Goal: Information Seeking & Learning: Find specific fact

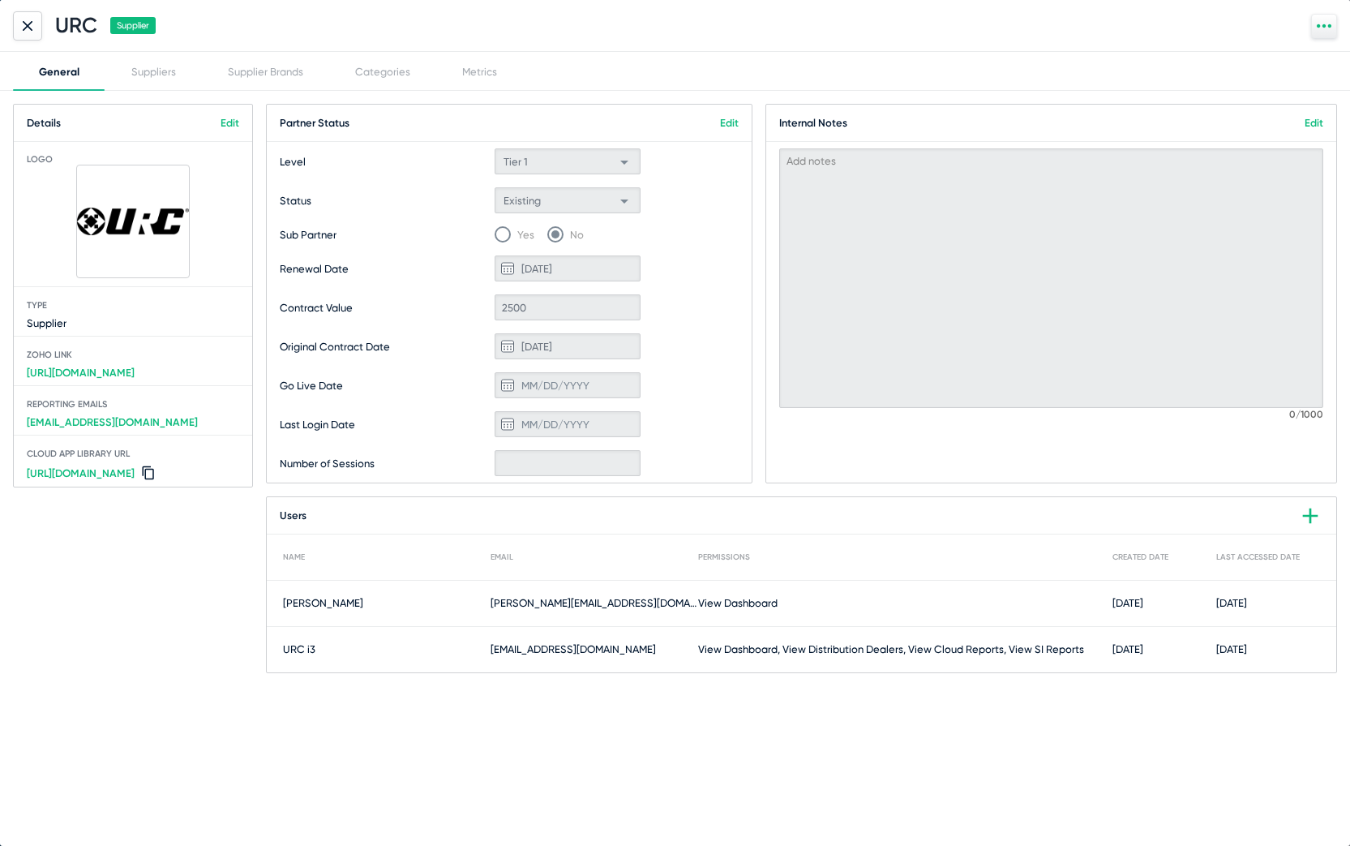
scroll to position [252, 0]
click at [27, 24] on icon at bounding box center [28, 26] width 10 height 10
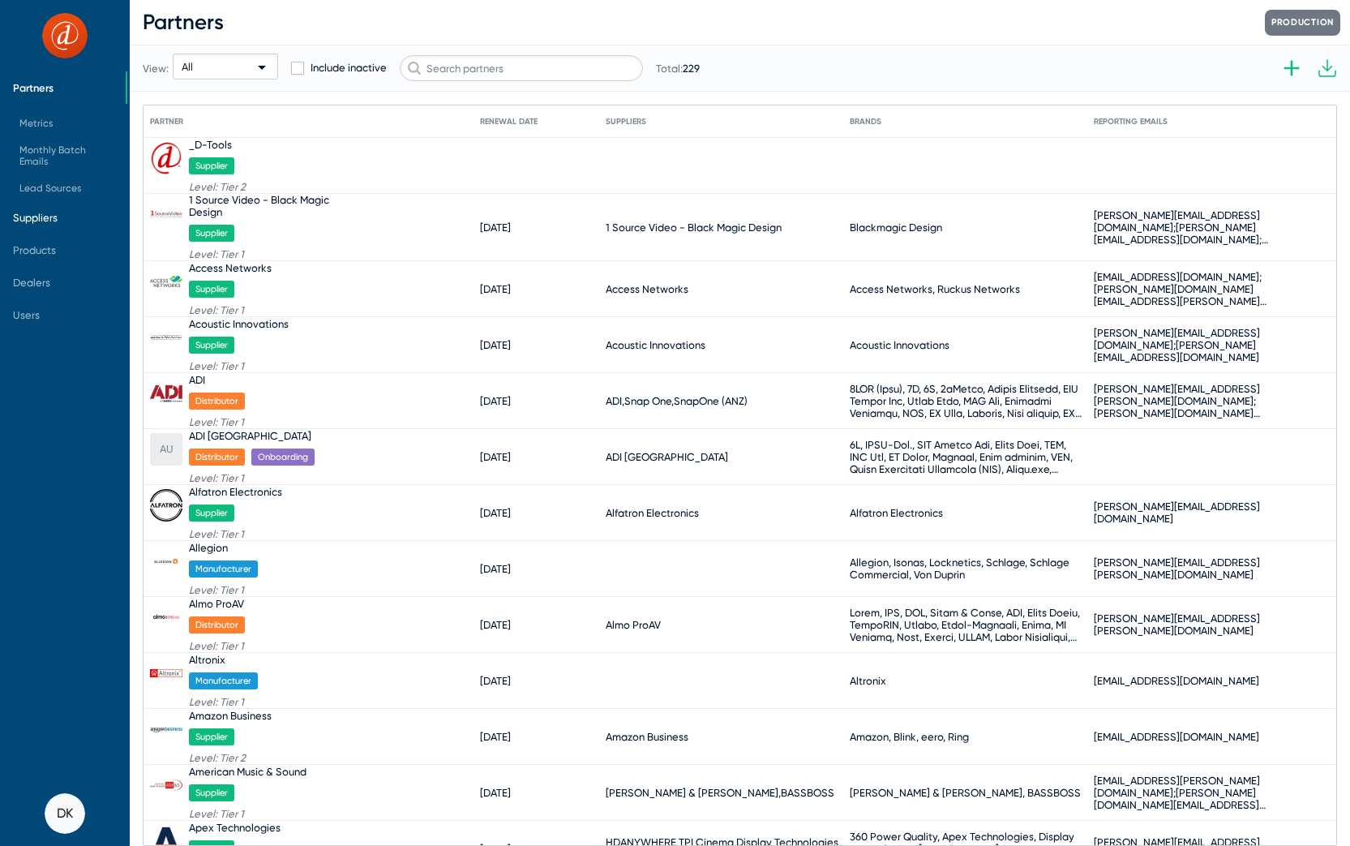
click at [48, 217] on span "Suppliers" at bounding box center [35, 218] width 45 height 12
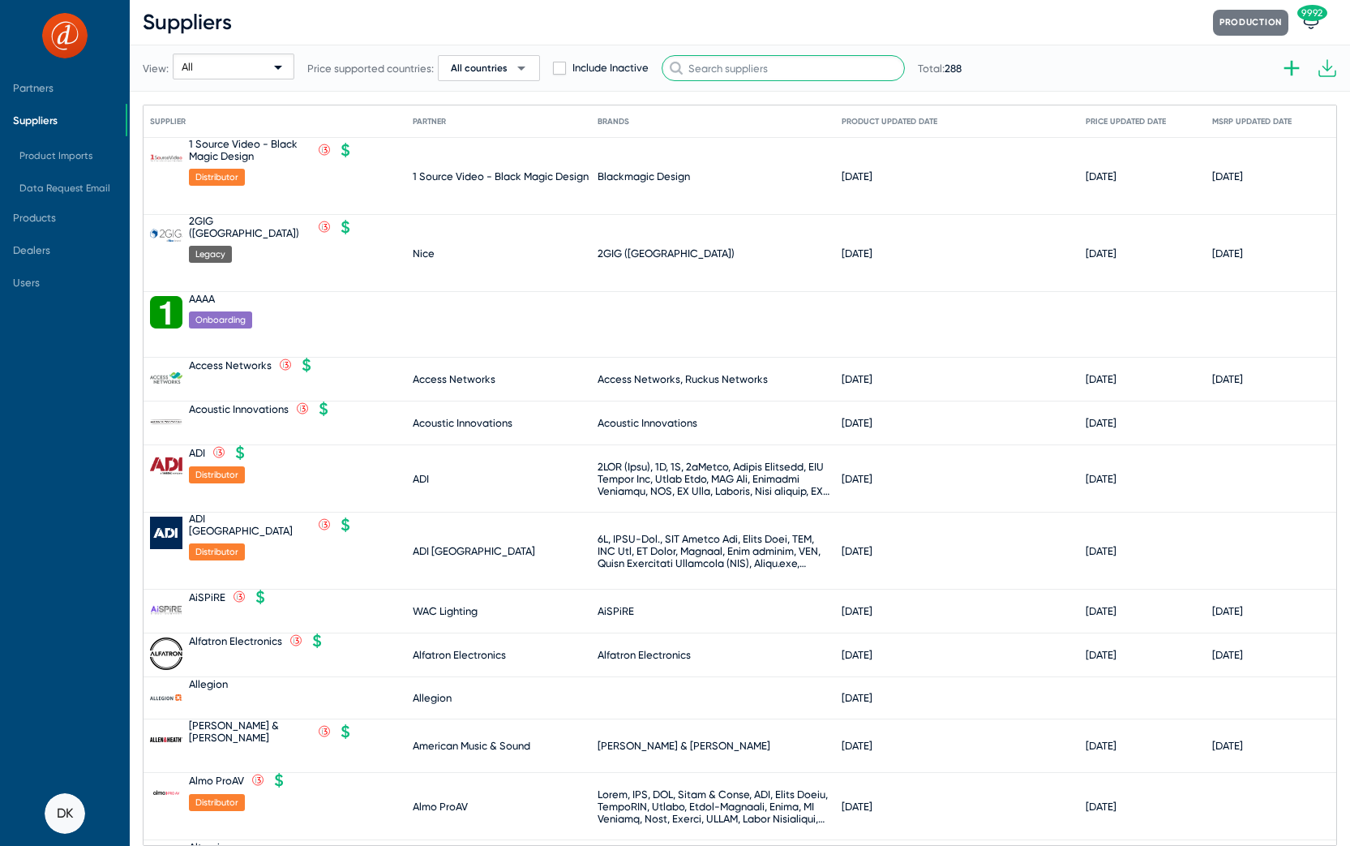
click at [795, 77] on input "text" at bounding box center [783, 68] width 243 height 26
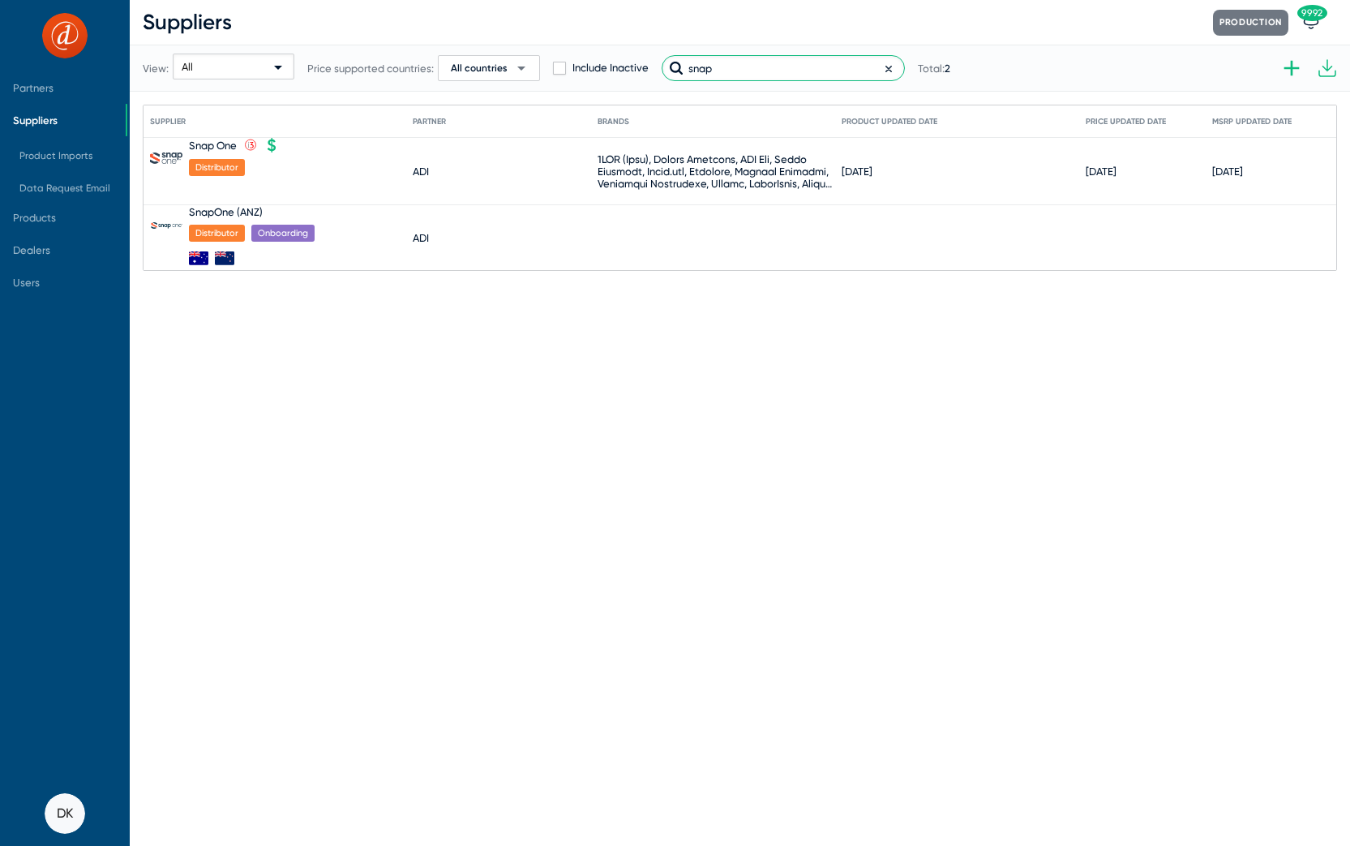
type input "Snap"
drag, startPoint x: 795, startPoint y: 77, endPoint x: 216, endPoint y: 150, distance: 583.6
click at [216, 150] on div "Snap One" at bounding box center [213, 145] width 48 height 12
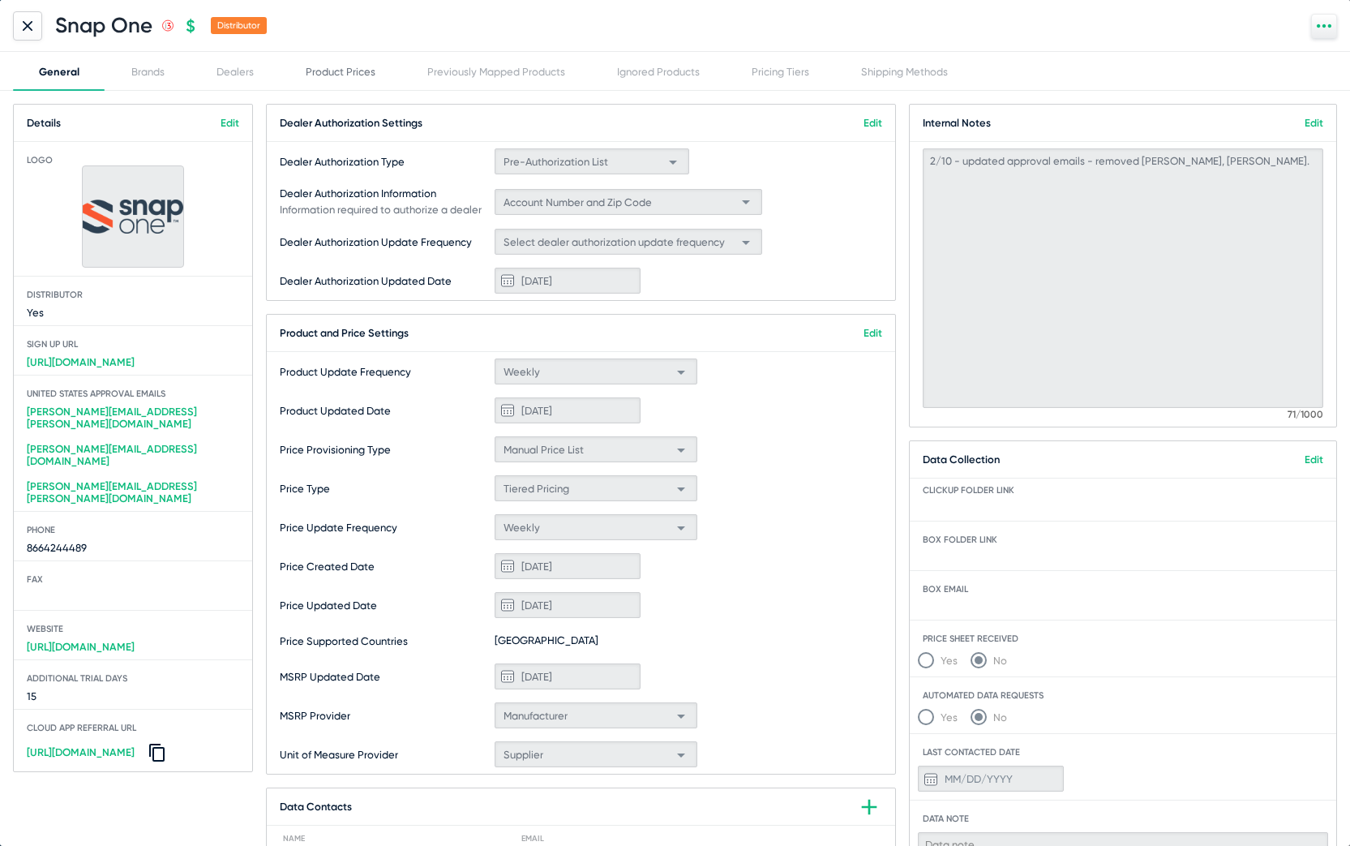
click at [335, 75] on div "Product Prices" at bounding box center [341, 72] width 70 height 12
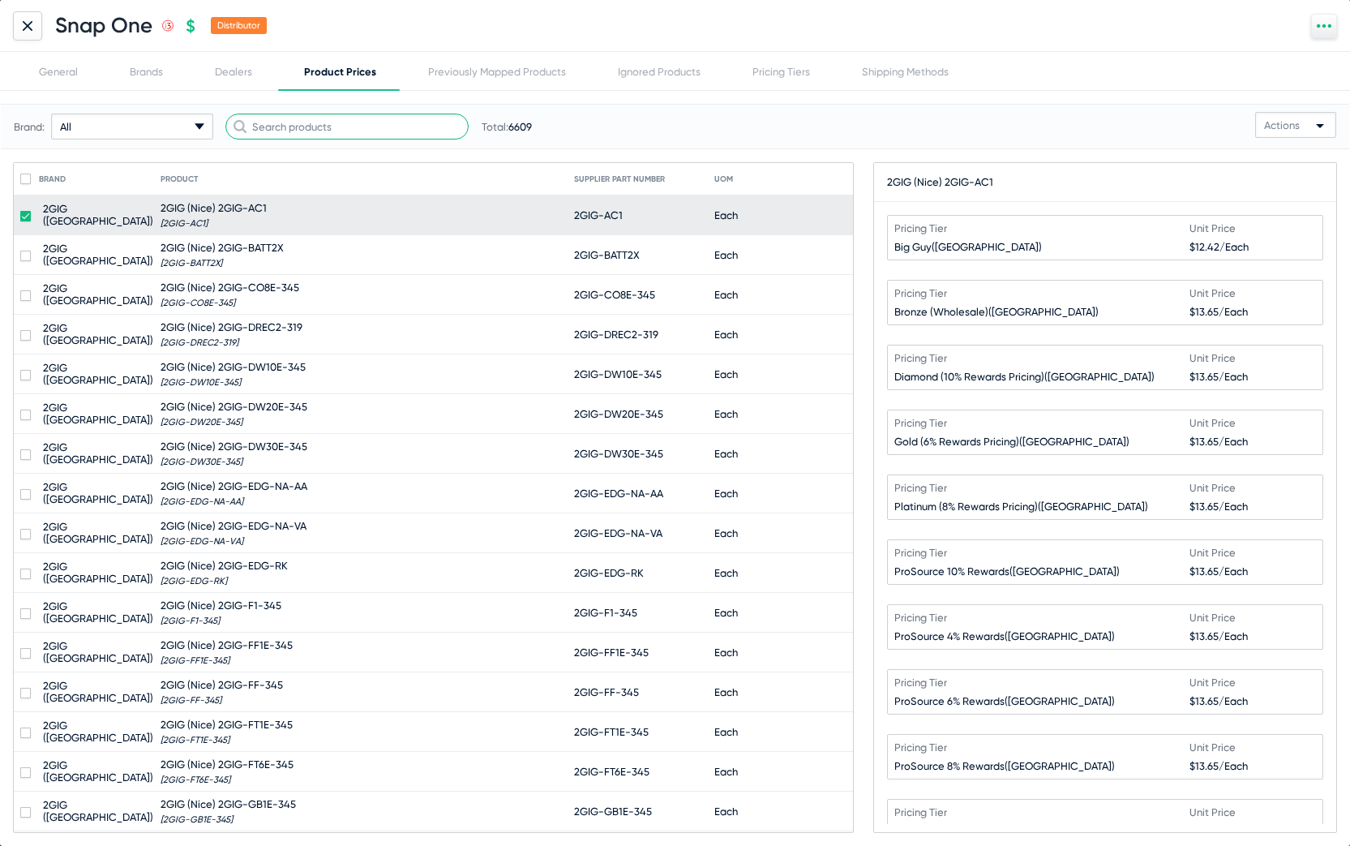
click at [328, 134] on input "text" at bounding box center [346, 127] width 243 height 26
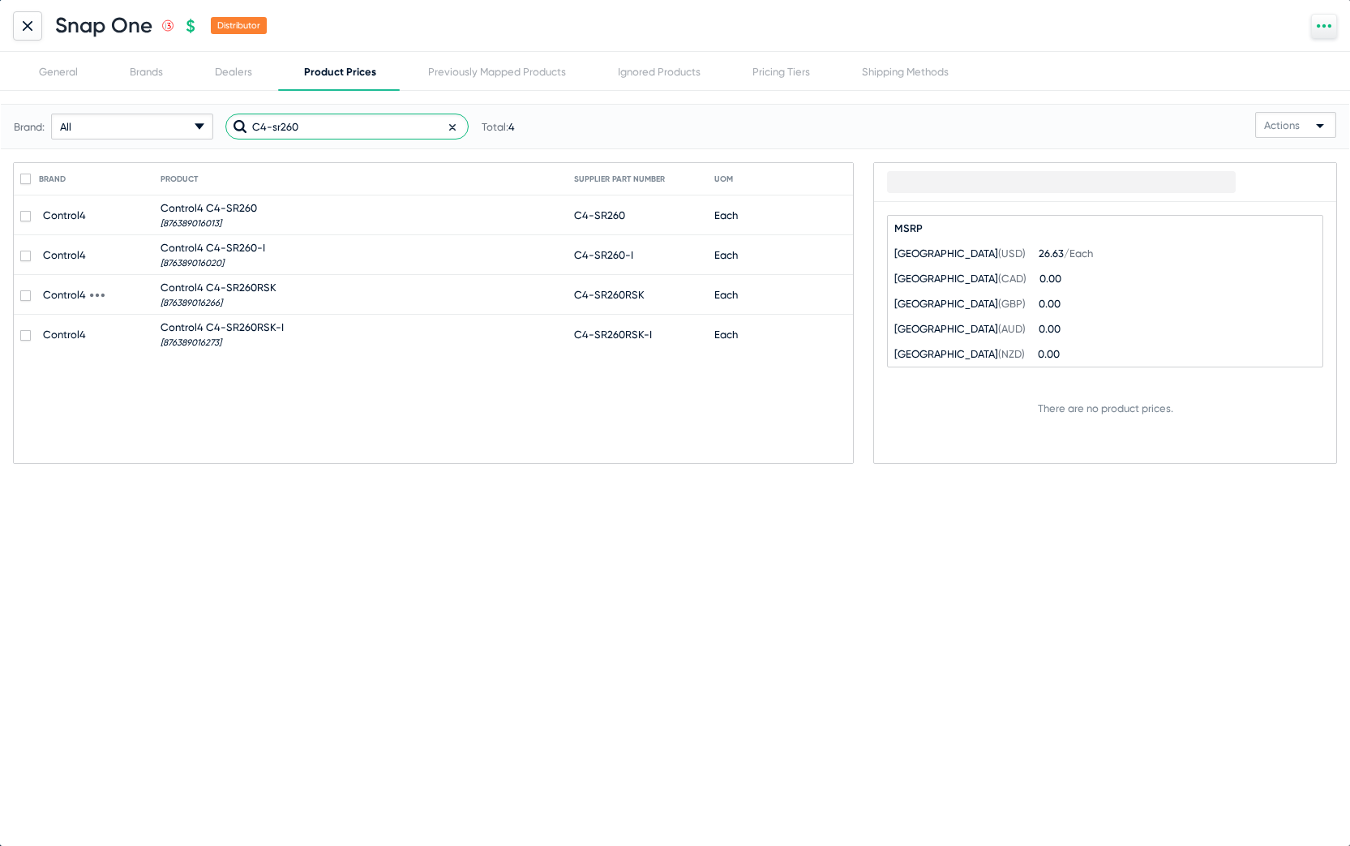
type input "C4-sr260"
click at [247, 283] on span "Control4 C4-SR260RSK" at bounding box center [219, 287] width 116 height 12
checkbox input "true"
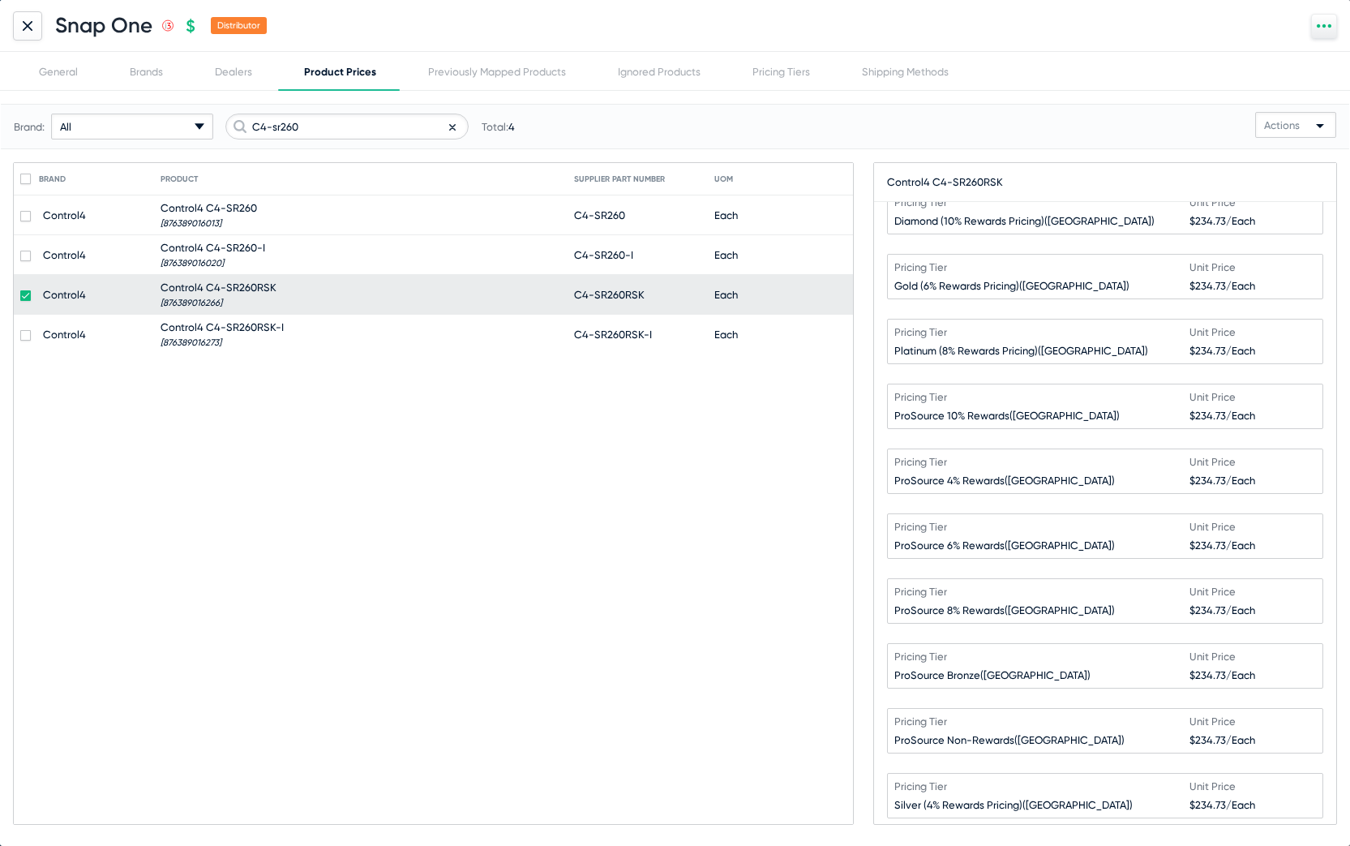
scroll to position [354, 0]
